Goal: Information Seeking & Learning: Learn about a topic

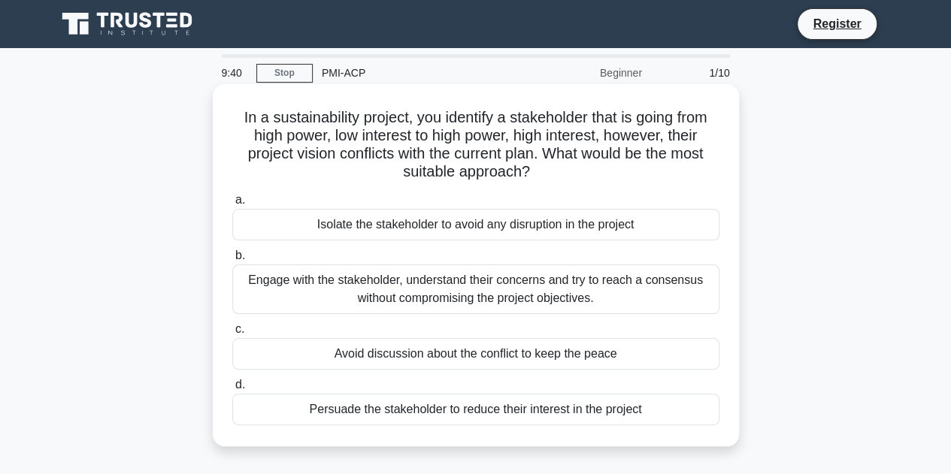
click at [562, 301] on div "Engage with the stakeholder, understand their concerns and try to reach a conse…" at bounding box center [475, 290] width 487 height 50
click at [232, 261] on input "b. Engage with the stakeholder, understand their concerns and try to reach a co…" at bounding box center [232, 256] width 0 height 10
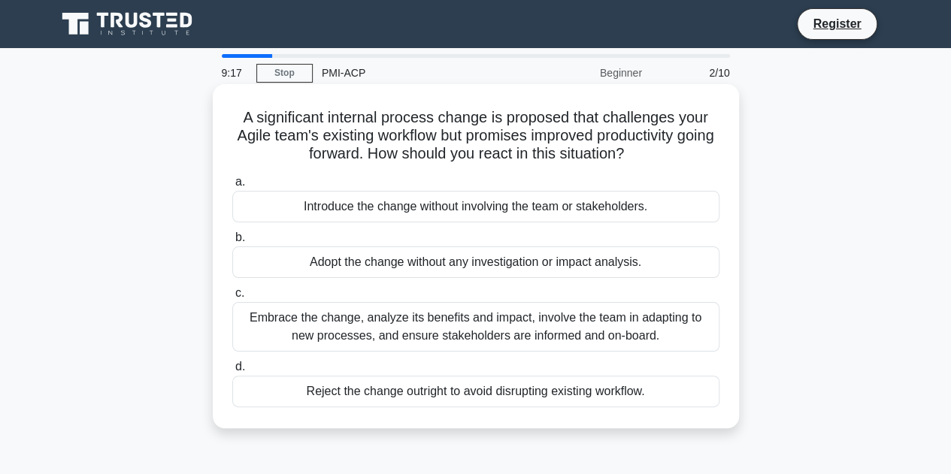
click at [657, 329] on div "Embrace the change, analyze its benefits and impact, involve the team in adapti…" at bounding box center [475, 327] width 487 height 50
click at [232, 298] on input "c. Embrace the change, analyze its benefits and impact, involve the team in ada…" at bounding box center [232, 294] width 0 height 10
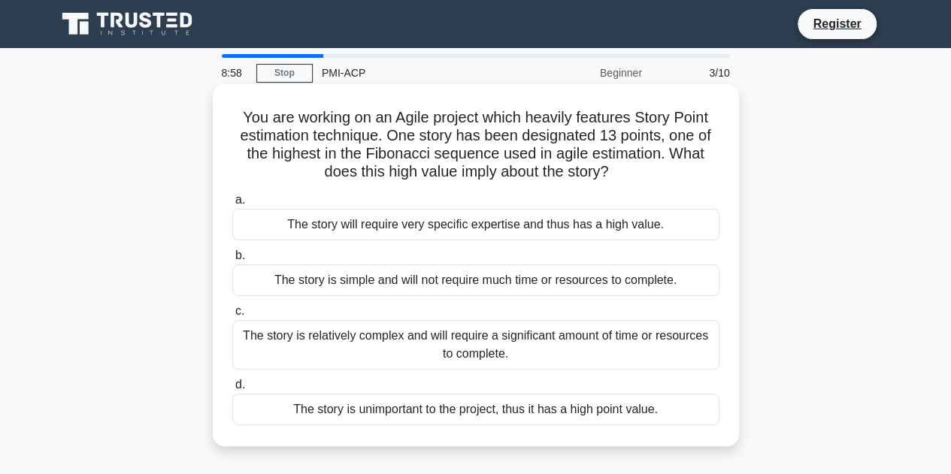
click at [656, 332] on div "The story is relatively complex and will require a significant amount of time o…" at bounding box center [475, 345] width 487 height 50
click at [232, 317] on input "c. The story is relatively complex and will require a significant amount of tim…" at bounding box center [232, 312] width 0 height 10
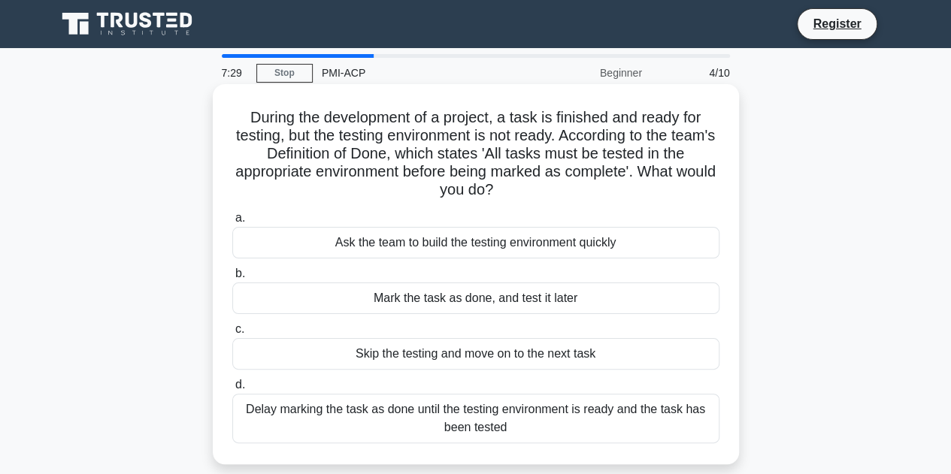
click at [565, 407] on div "Delay marking the task as done until the testing environment is ready and the t…" at bounding box center [475, 419] width 487 height 50
click at [232, 390] on input "d. Delay marking the task as done until the testing environment is ready and th…" at bounding box center [232, 385] width 0 height 10
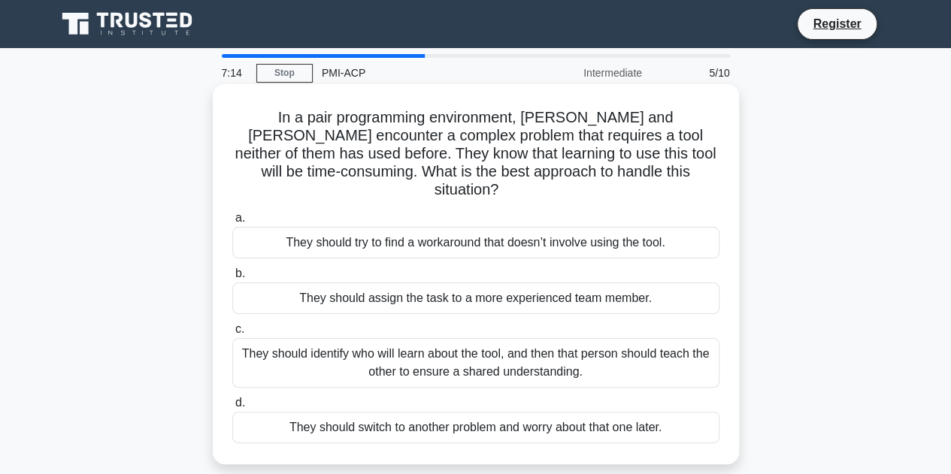
click at [593, 342] on div "They should identify who will learn about the tool, and then that person should…" at bounding box center [475, 363] width 487 height 50
click at [232, 335] on input "c. They should identify who will learn about the tool, and then that person sho…" at bounding box center [232, 330] width 0 height 10
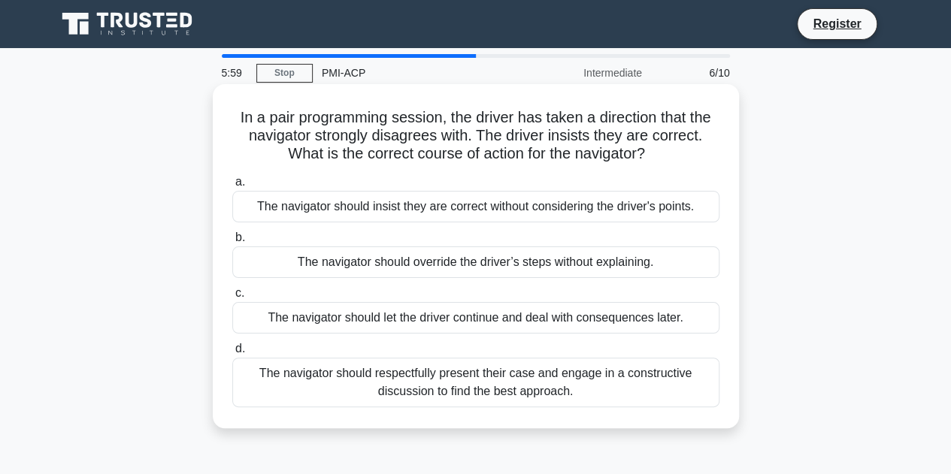
click at [615, 384] on div "The navigator should respectfully present their case and engage in a constructi…" at bounding box center [475, 383] width 487 height 50
click at [232, 354] on input "d. The navigator should respectfully present their case and engage in a constru…" at bounding box center [232, 349] width 0 height 10
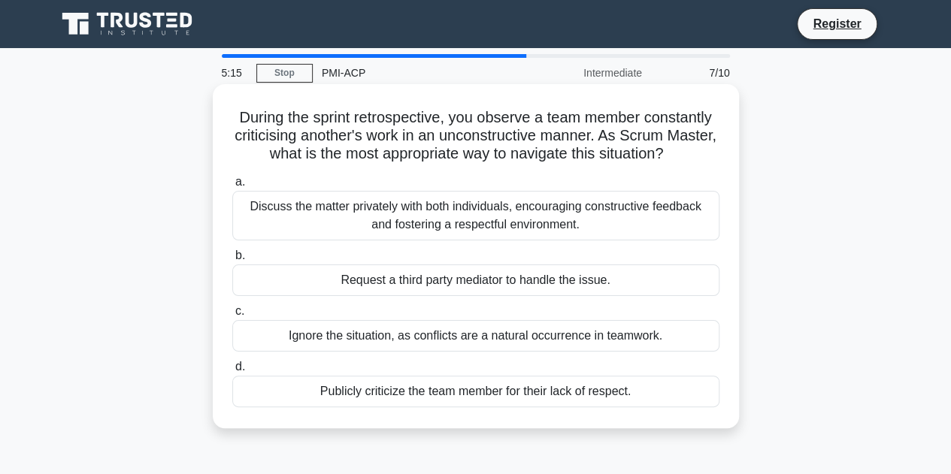
click at [618, 226] on div "Discuss the matter privately with both individuals, encouraging constructive fe…" at bounding box center [475, 216] width 487 height 50
click at [232, 187] on input "a. Discuss the matter privately with both individuals, encouraging constructive…" at bounding box center [232, 182] width 0 height 10
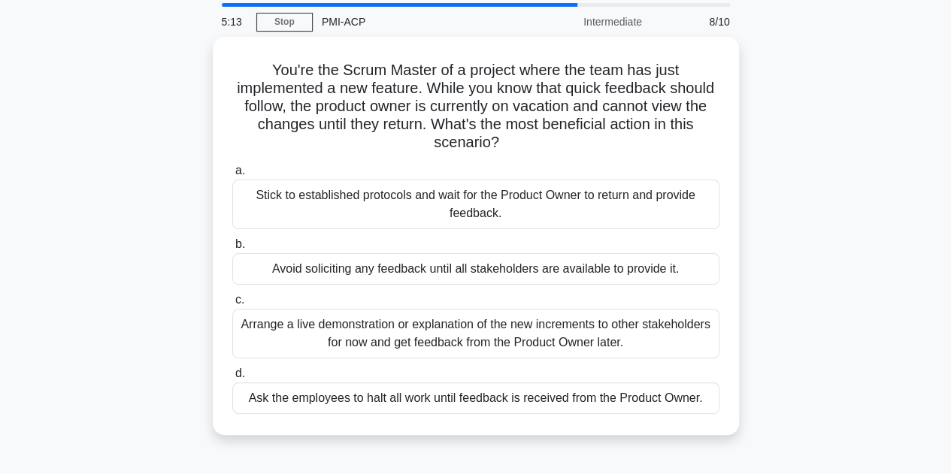
scroll to position [75, 0]
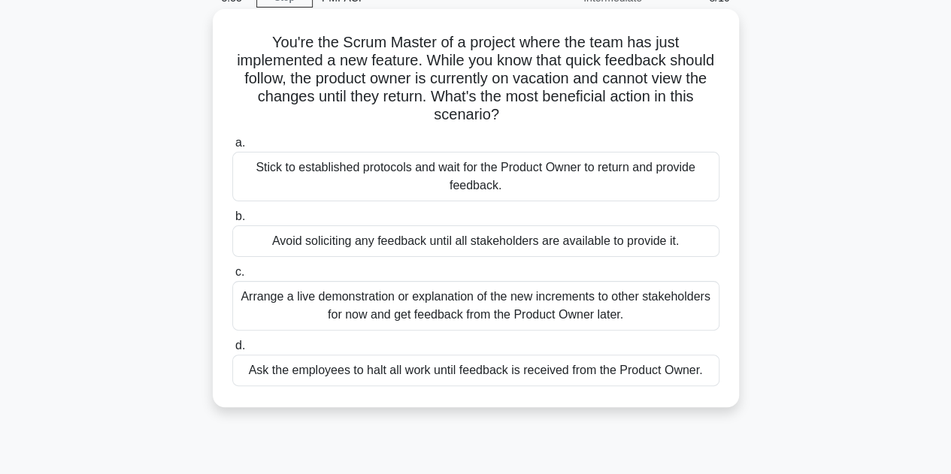
click at [589, 311] on div "Arrange a live demonstration or explanation of the new increments to other stak…" at bounding box center [475, 306] width 487 height 50
click at [232, 277] on input "c. Arrange a live demonstration or explanation of the new increments to other s…" at bounding box center [232, 273] width 0 height 10
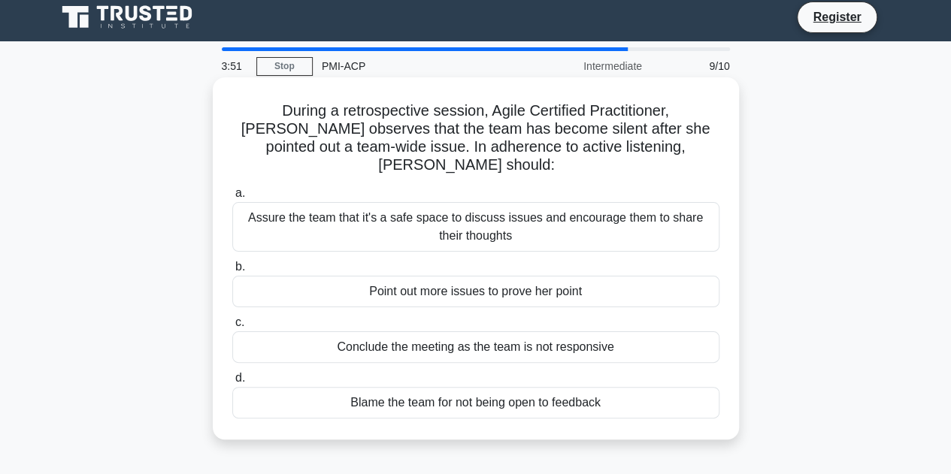
scroll to position [0, 0]
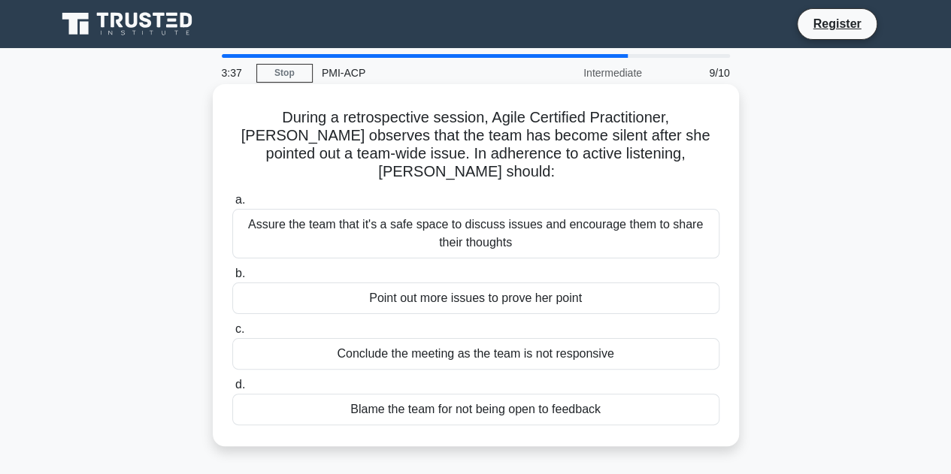
click at [629, 218] on div "Assure the team that it's a safe space to discuss issues and encourage them to …" at bounding box center [475, 234] width 487 height 50
click at [232, 205] on input "a. Assure the team that it's a safe space to discuss issues and encourage them …" at bounding box center [232, 200] width 0 height 10
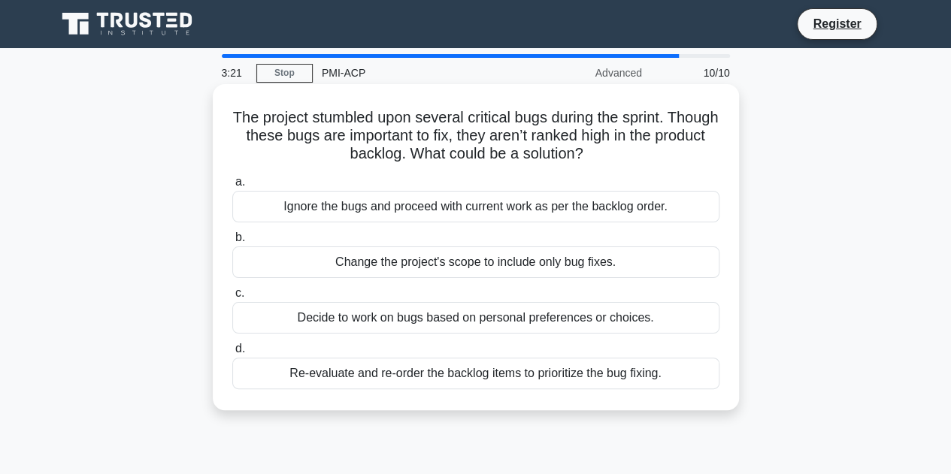
click at [631, 376] on div "Re-evaluate and re-order the backlog items to prioritize the bug fixing." at bounding box center [475, 374] width 487 height 32
click at [232, 354] on input "d. Re-evaluate and re-order the backlog items to prioritize the bug fixing." at bounding box center [232, 349] width 0 height 10
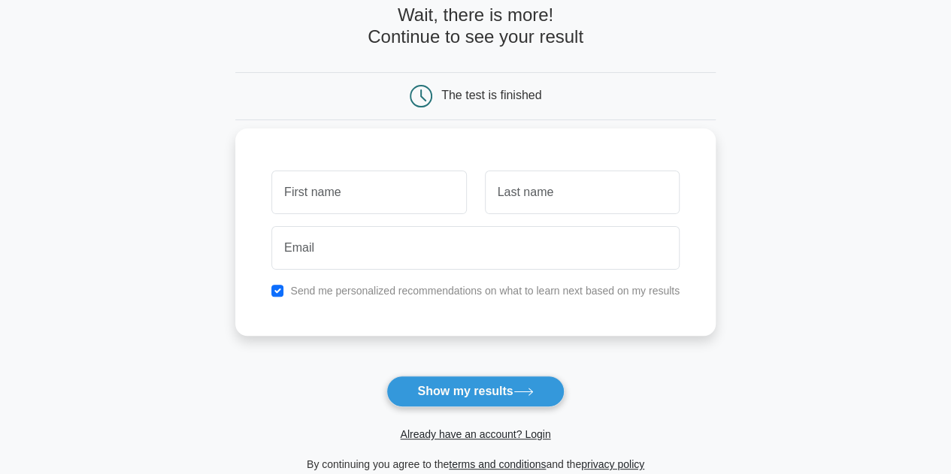
scroll to position [150, 0]
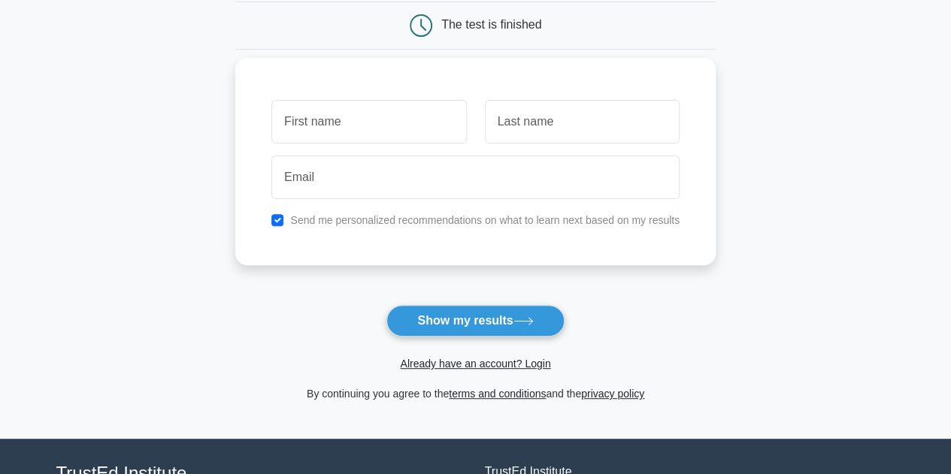
click at [390, 124] on input "text" at bounding box center [368, 122] width 195 height 44
type input "[PERSON_NAME]"
click at [527, 116] on input "text" at bounding box center [582, 122] width 195 height 44
type input "Kumar"
click at [441, 200] on div at bounding box center [475, 178] width 426 height 56
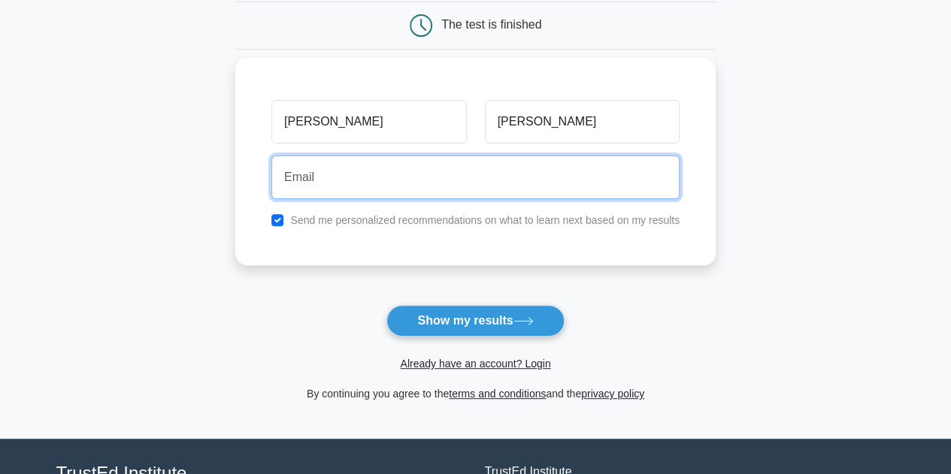
click at [424, 186] on input "email" at bounding box center [475, 178] width 408 height 44
type input "vijaykumar.d@veetechnologies.com"
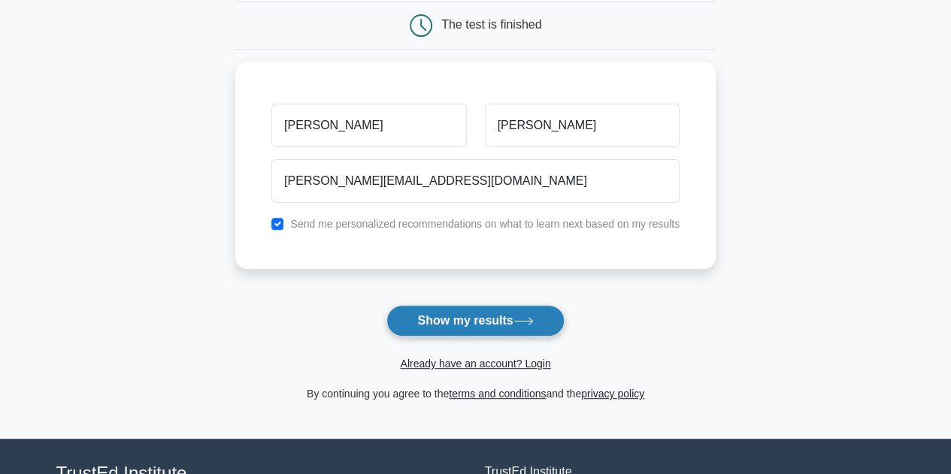
click at [493, 320] on button "Show my results" at bounding box center [474, 321] width 177 height 32
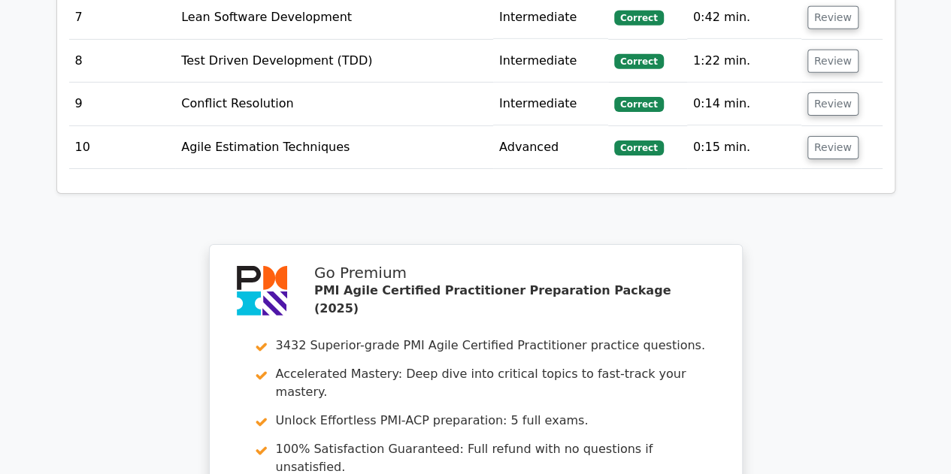
scroll to position [2632, 0]
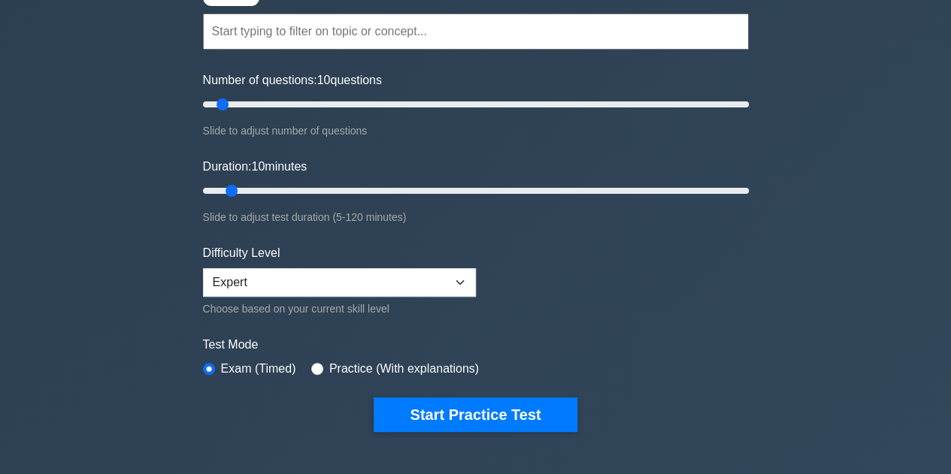
scroll to position [150, 0]
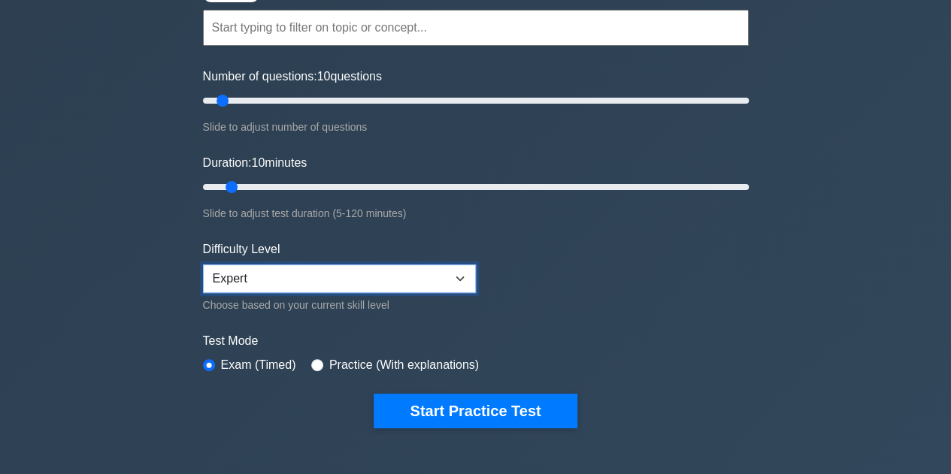
click at [313, 274] on select "Beginner Intermediate Expert" at bounding box center [339, 279] width 273 height 29
click at [203, 265] on select "Beginner Intermediate Expert" at bounding box center [339, 279] width 273 height 29
